Goal: Information Seeking & Learning: Find specific fact

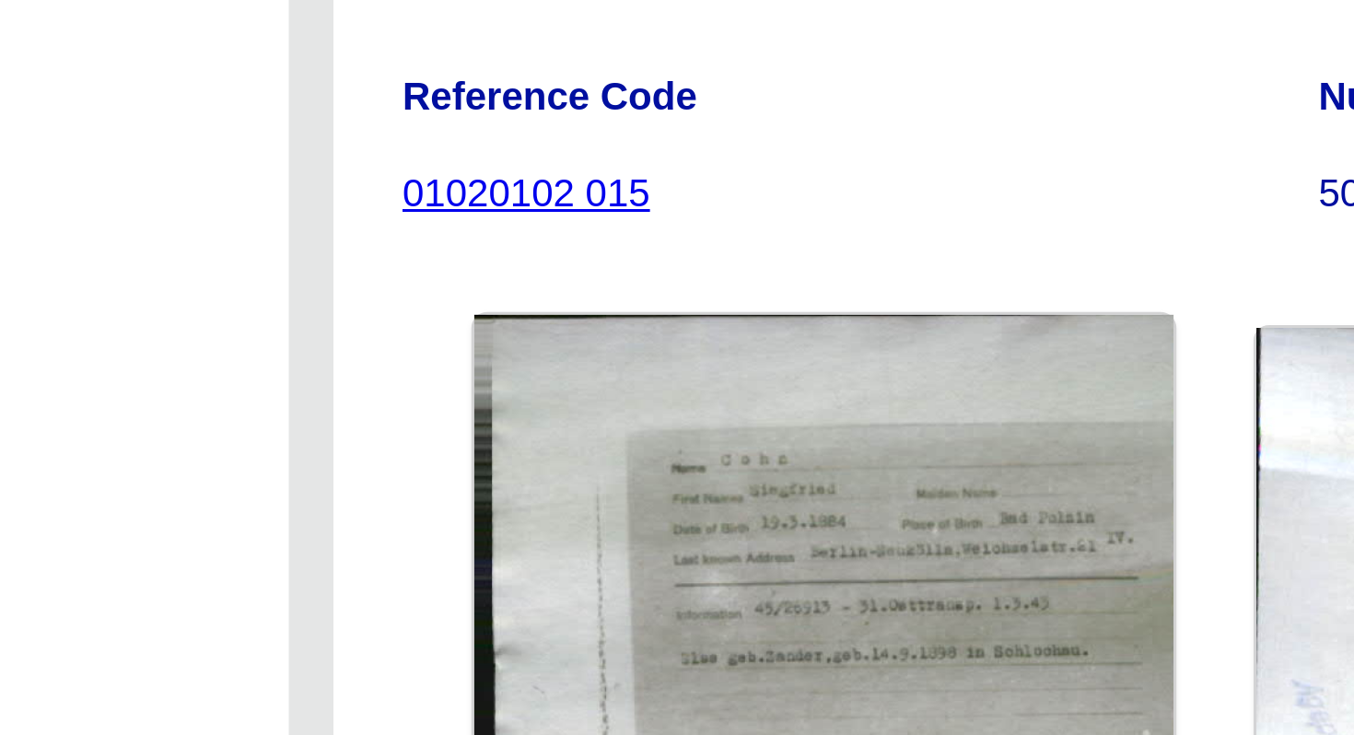
scroll to position [35, 0]
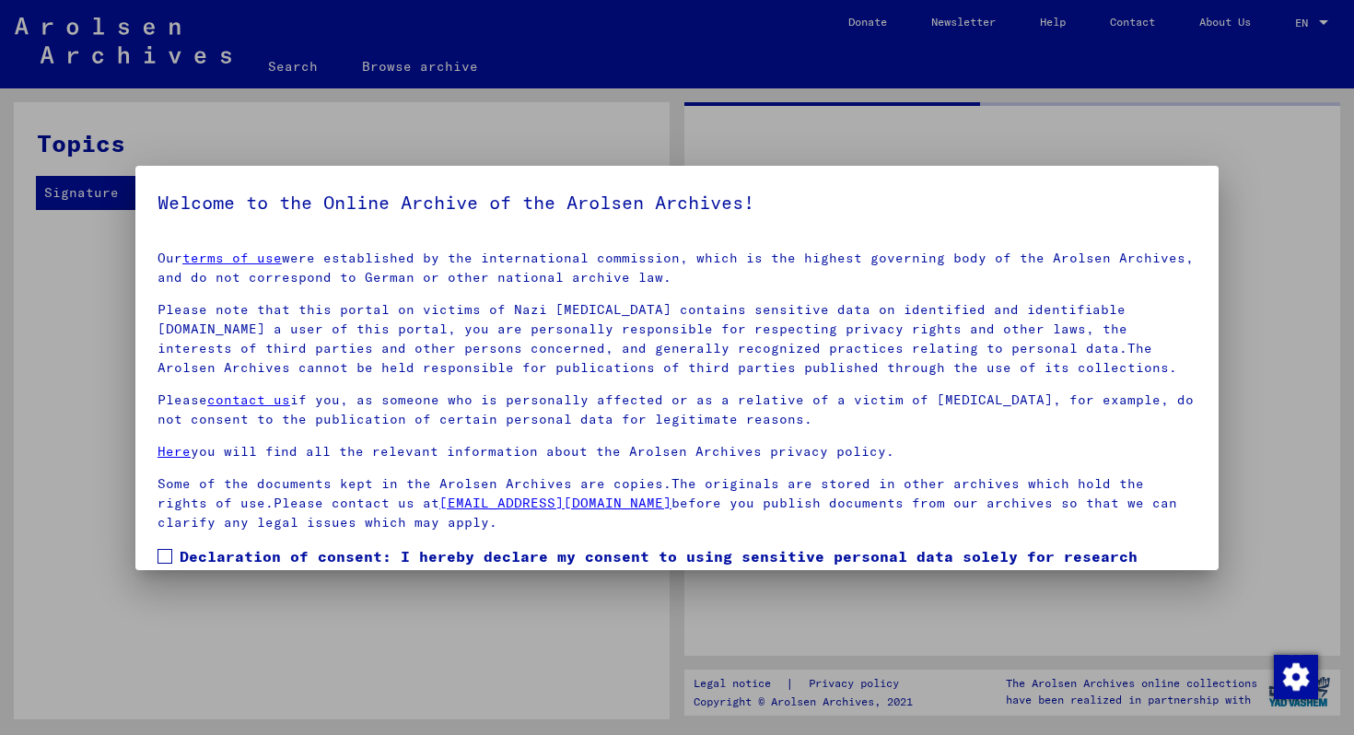
click at [899, 518] on mat-dialog-content "Our terms of use were established by the international commission, which is the…" at bounding box center [676, 446] width 1083 height 420
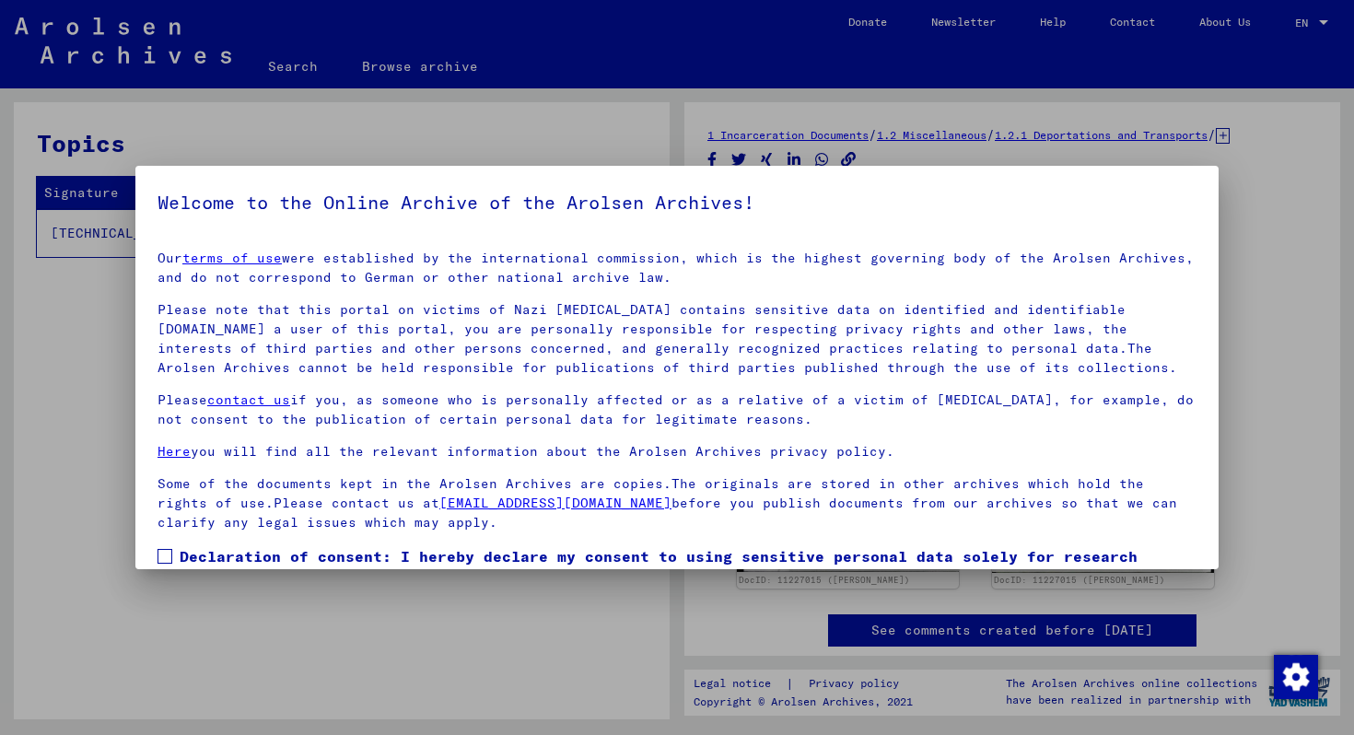
scroll to position [108, 0]
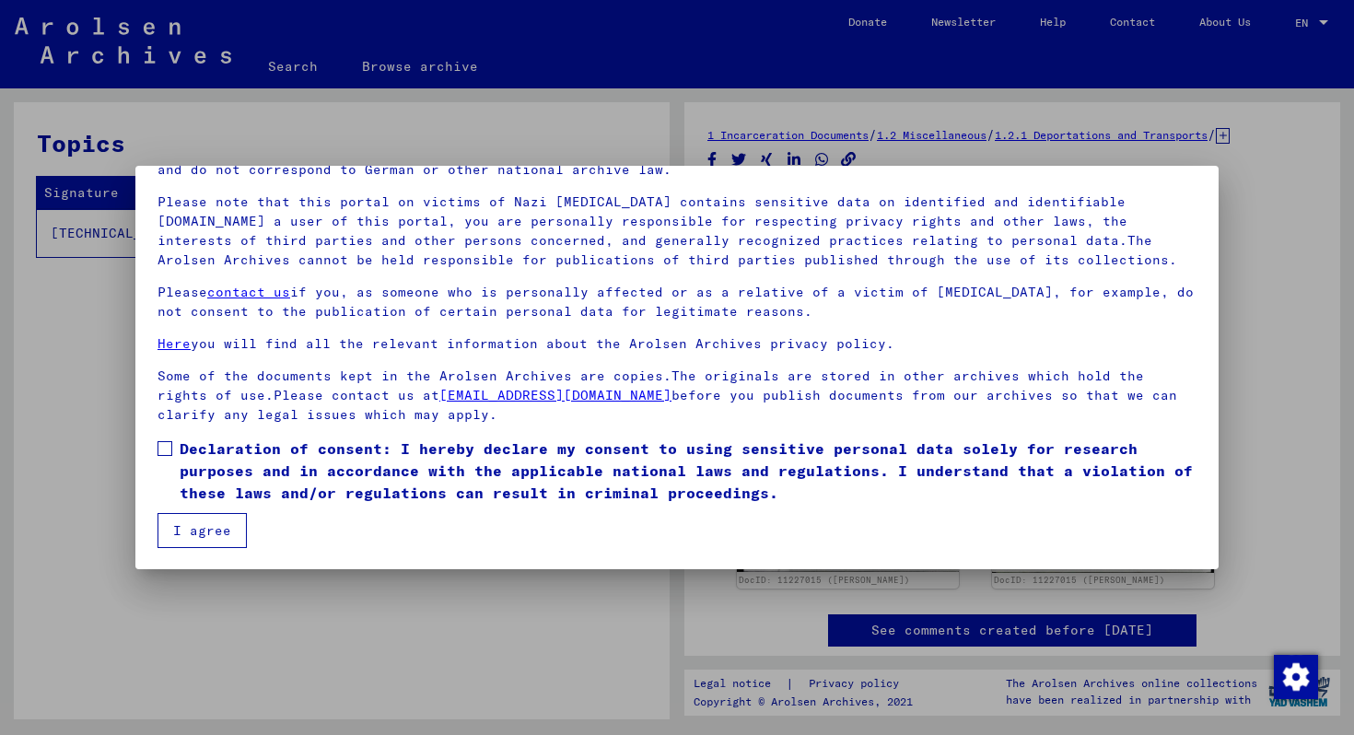
click at [164, 450] on span at bounding box center [165, 448] width 15 height 15
click at [193, 527] on button "I agree" at bounding box center [202, 530] width 89 height 35
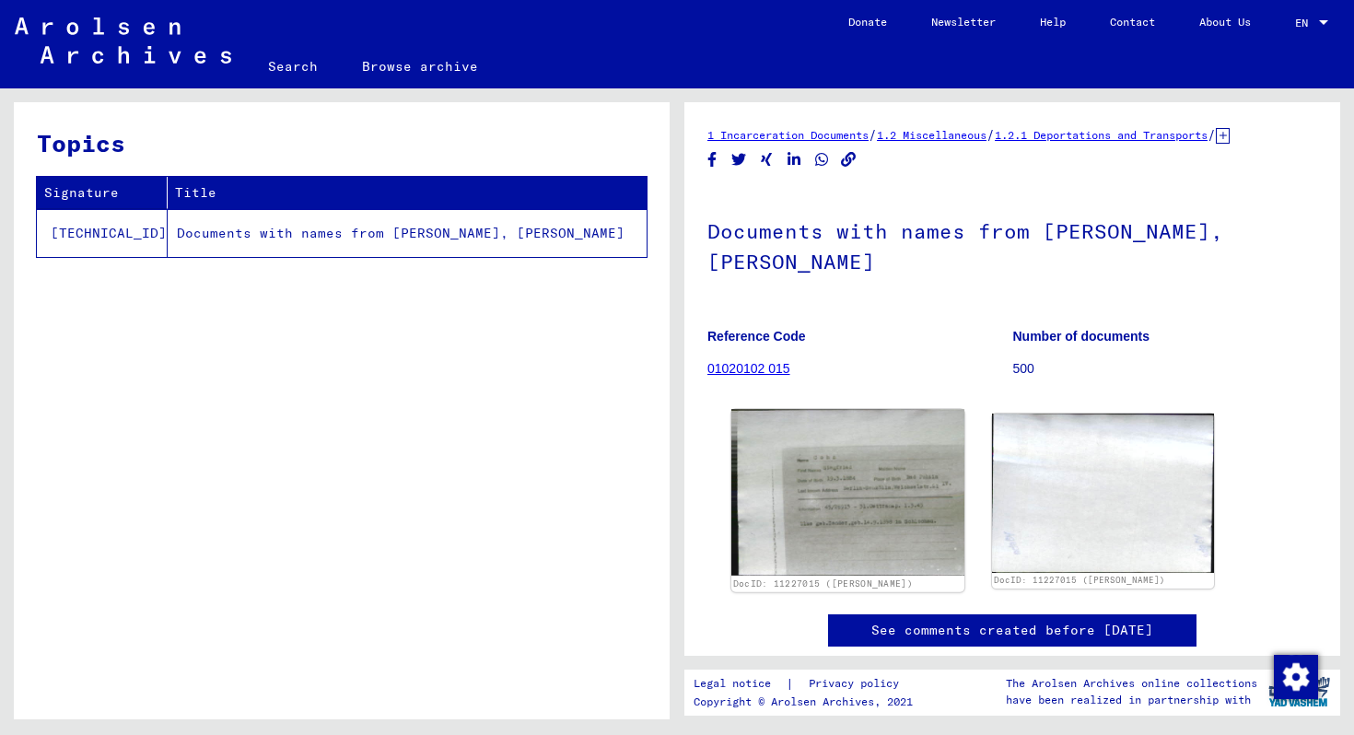
click at [879, 529] on img at bounding box center [847, 492] width 233 height 167
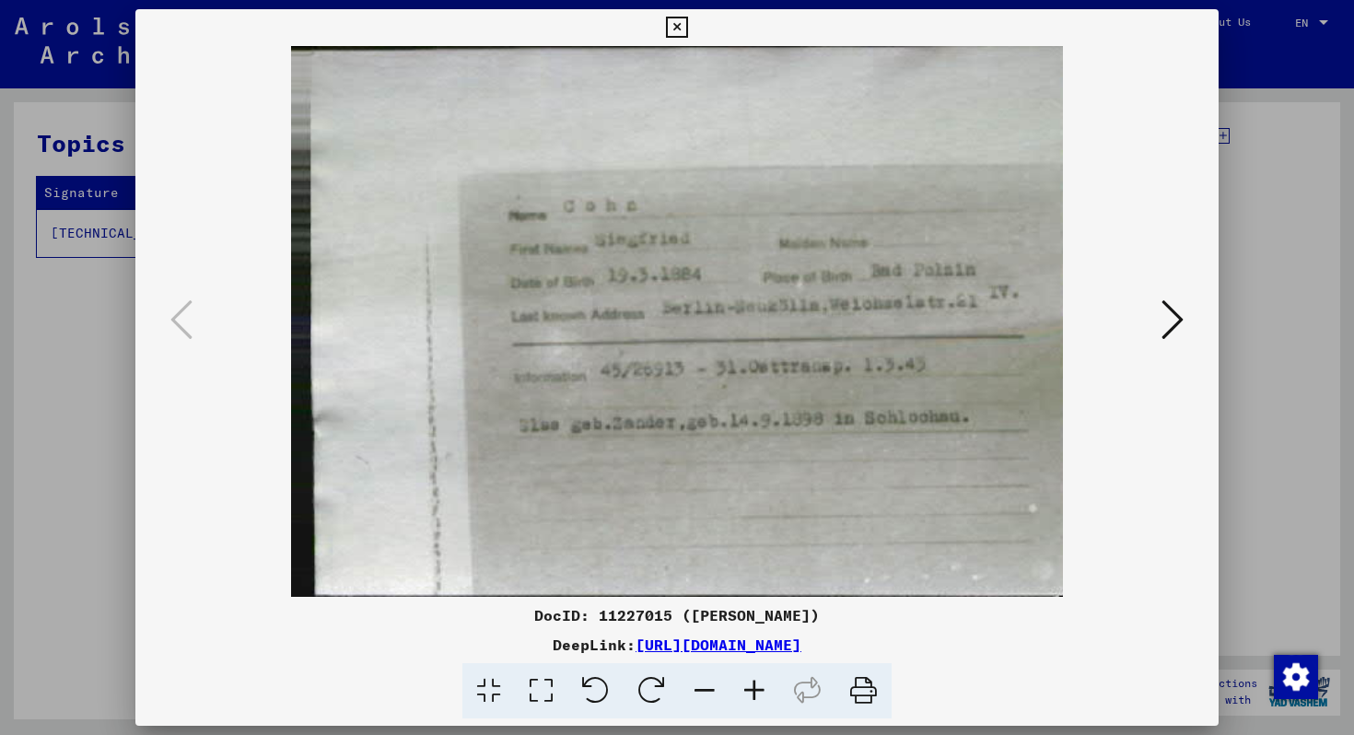
click at [1158, 321] on button at bounding box center [1172, 321] width 33 height 53
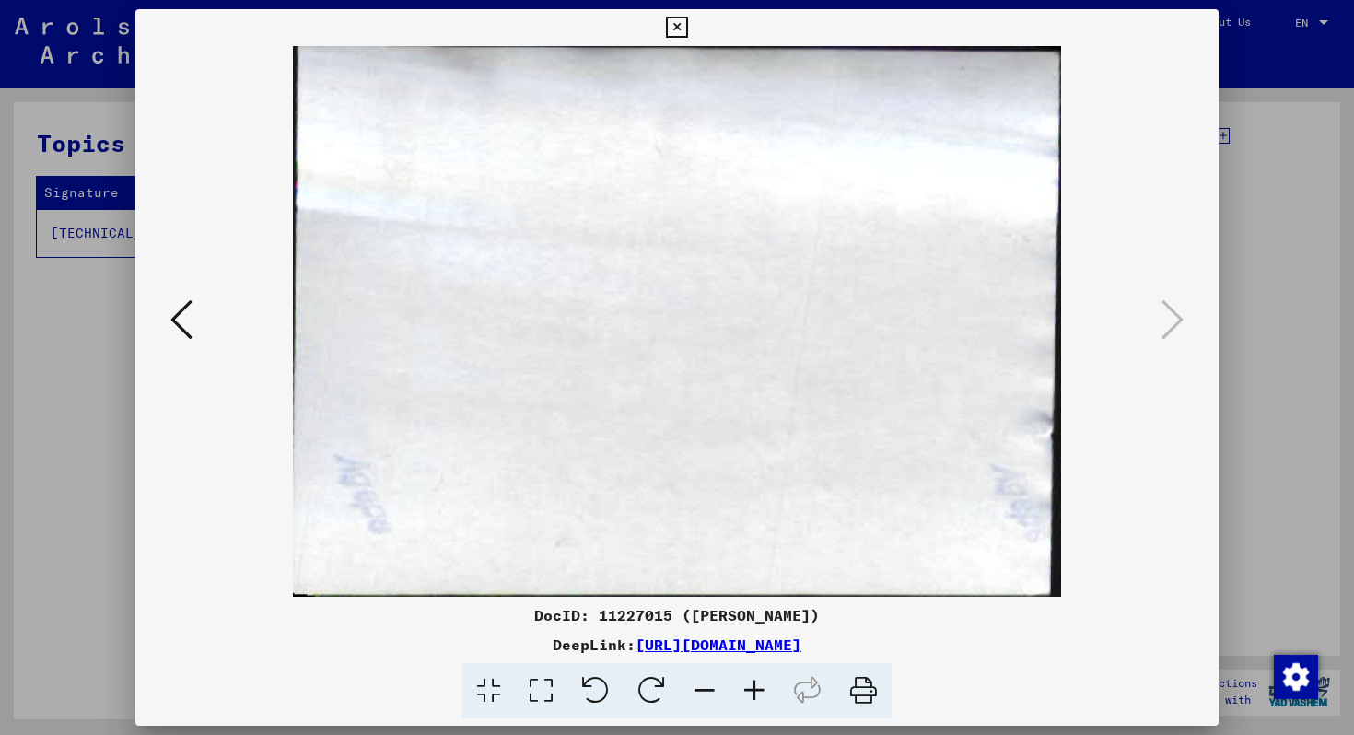
click at [1267, 233] on div at bounding box center [677, 367] width 1354 height 735
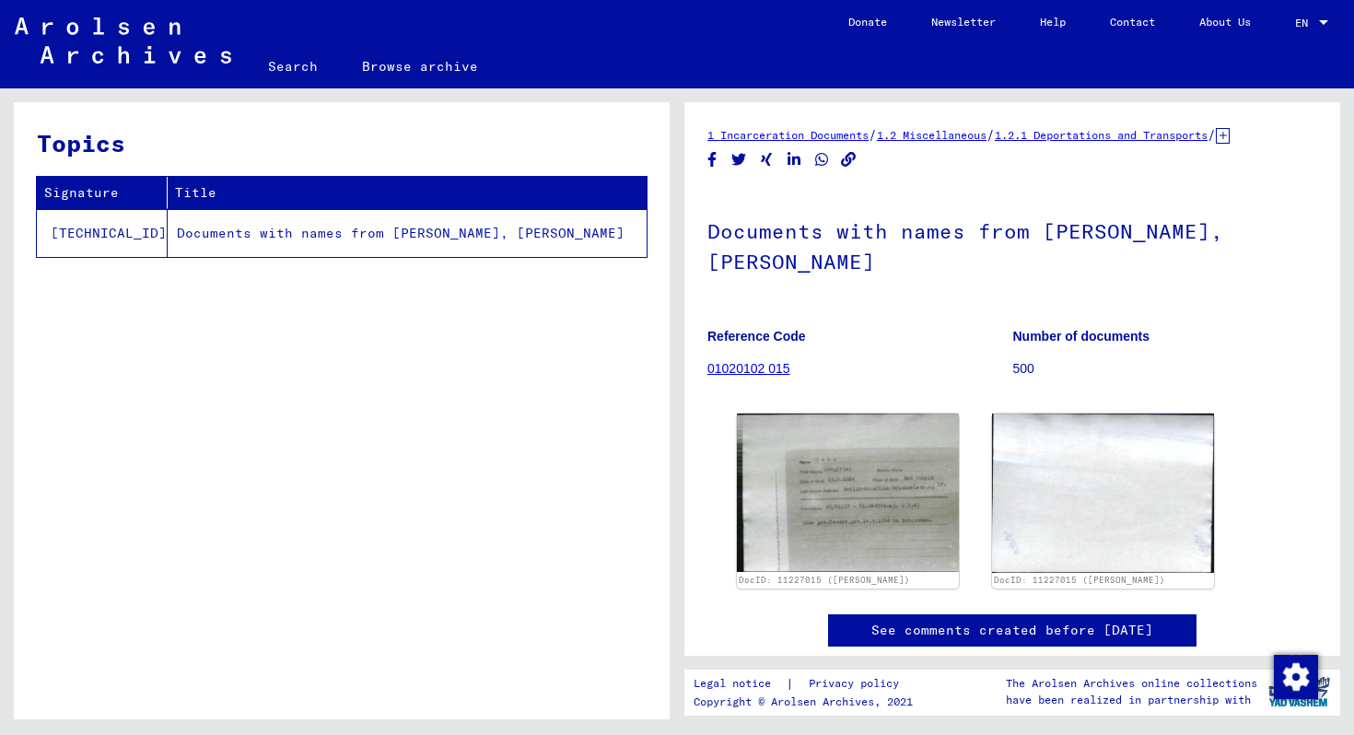
scroll to position [8, 0]
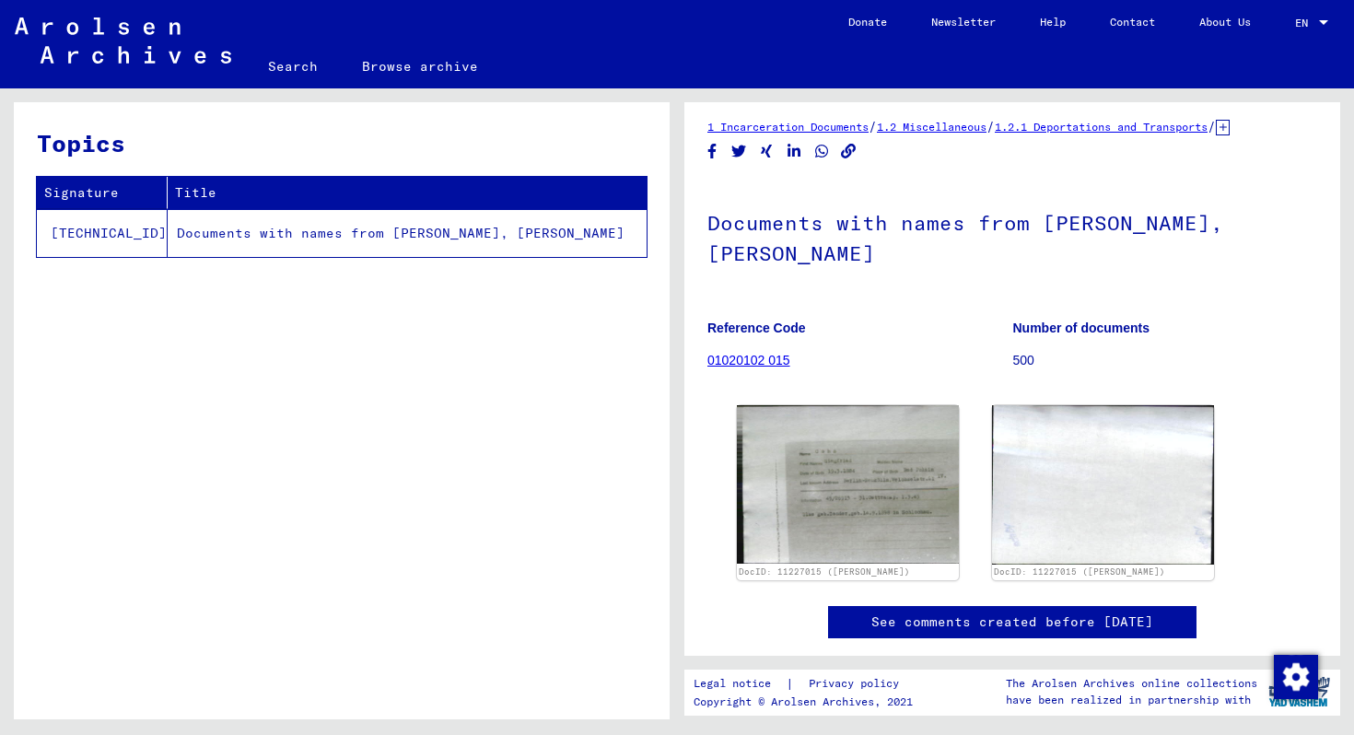
click at [173, 49] on img at bounding box center [123, 41] width 216 height 46
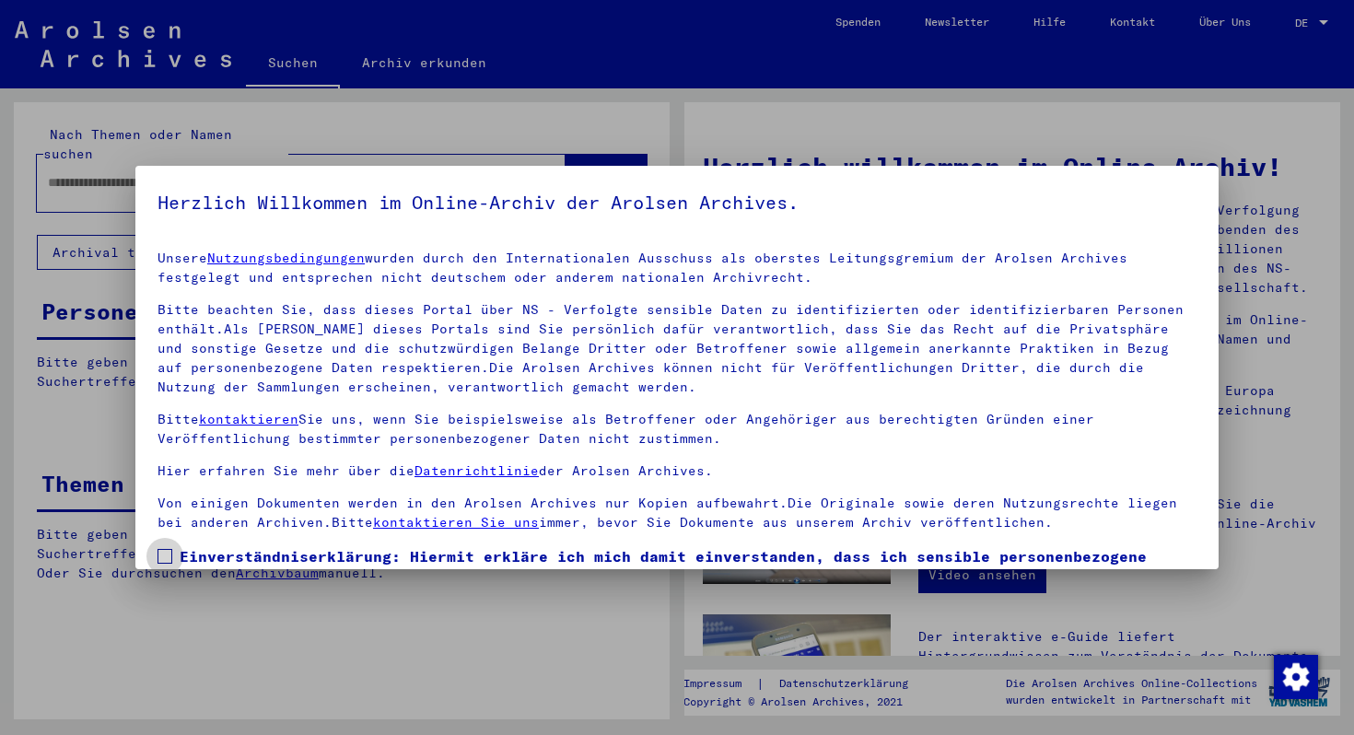
click at [170, 553] on span at bounding box center [165, 556] width 15 height 15
click at [1037, 95] on div at bounding box center [677, 367] width 1354 height 735
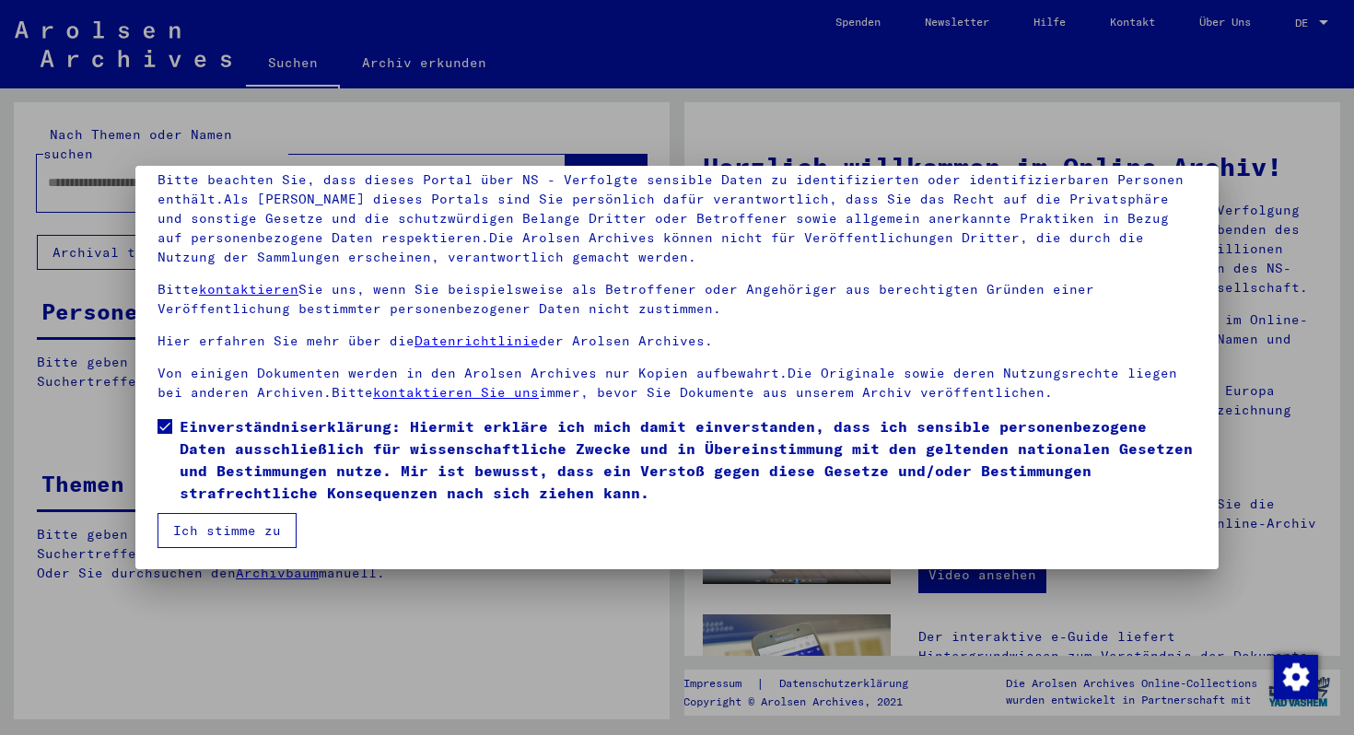
click at [204, 535] on button "Ich stimme zu" at bounding box center [227, 530] width 139 height 35
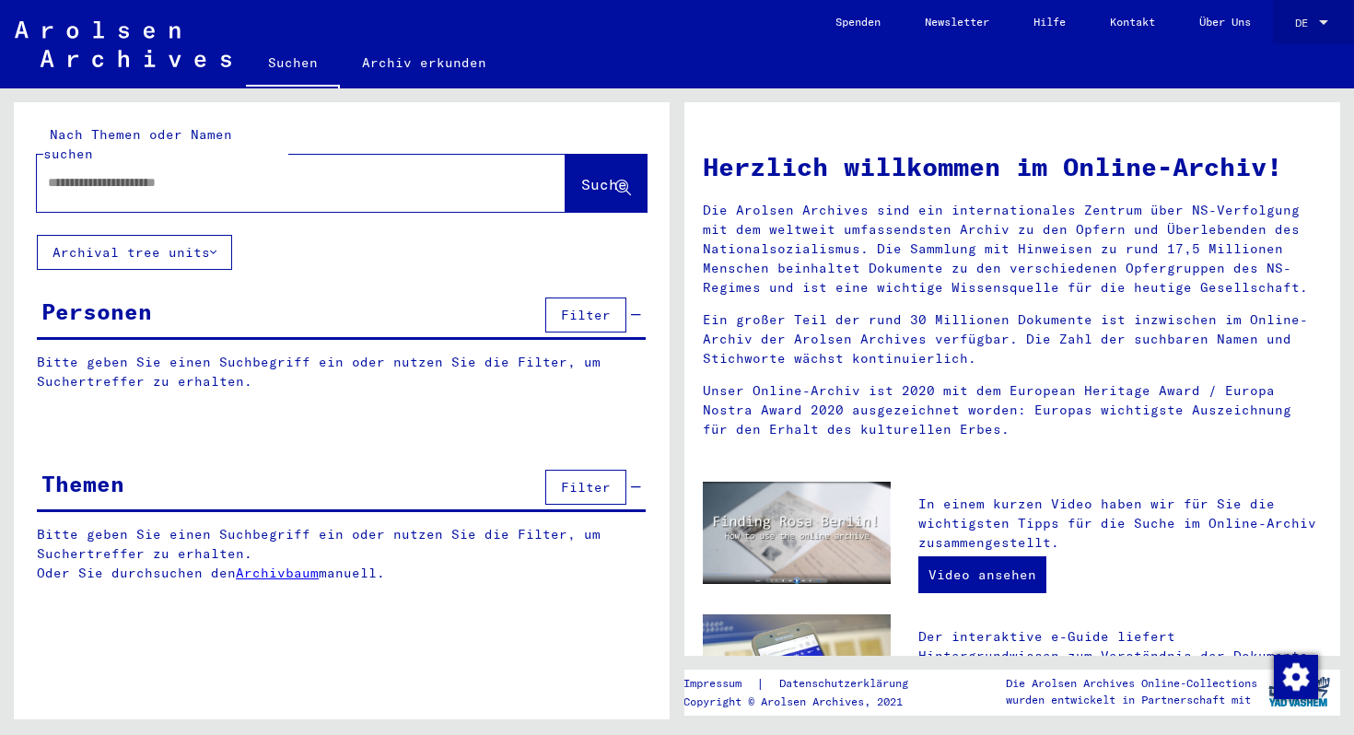
click at [1310, 20] on span "DE" at bounding box center [1305, 23] width 20 height 13
click at [1287, 32] on span "English" at bounding box center [1277, 33] width 45 height 14
